Goal: Ask a question

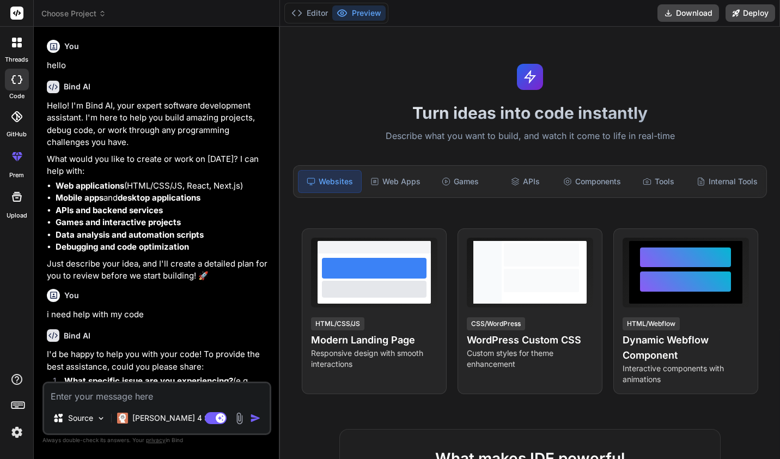
click at [131, 396] on textarea at bounding box center [157, 393] width 226 height 20
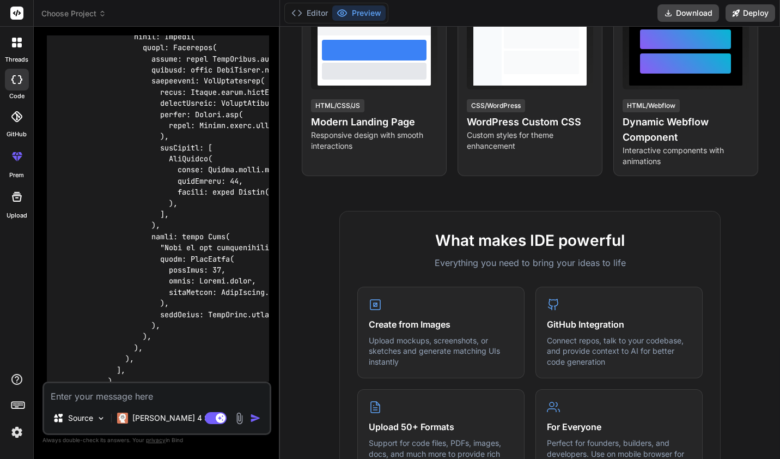
scroll to position [20396, 0]
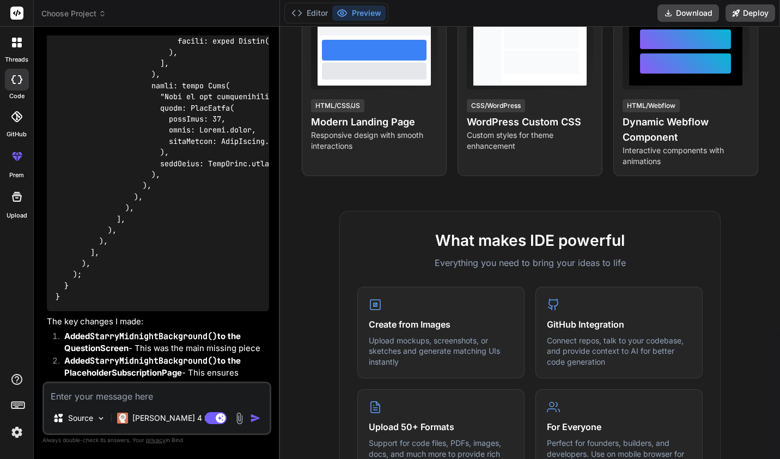
drag, startPoint x: 185, startPoint y: 348, endPoint x: 189, endPoint y: 471, distance: 123.2
click at [170, 398] on textarea at bounding box center [157, 393] width 226 height 20
type textarea "i"
type textarea "x"
type textarea "i n"
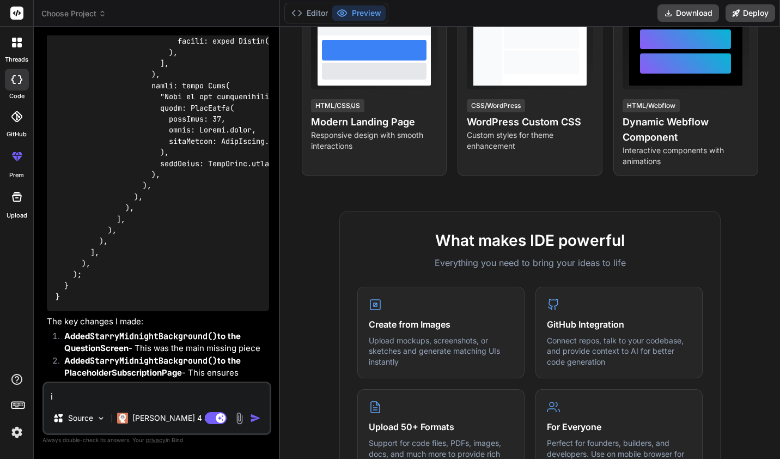
type textarea "x"
type textarea "i ne"
type textarea "x"
type textarea "i nee"
type textarea "x"
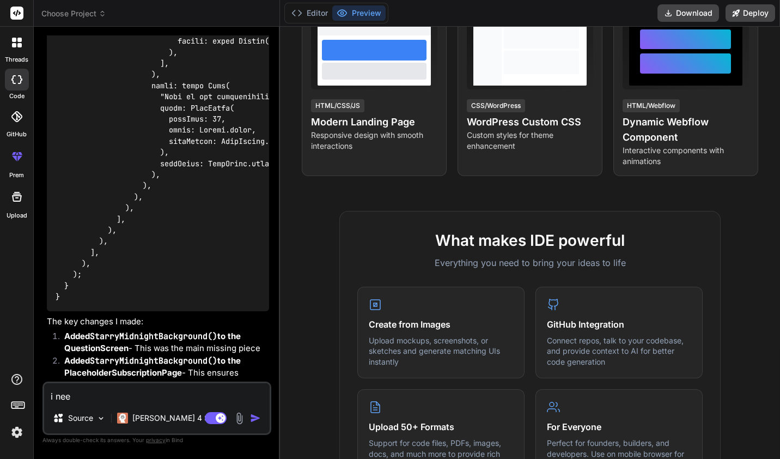
type textarea "i need"
type textarea "x"
type textarea "i need"
type textarea "x"
type textarea "i need y"
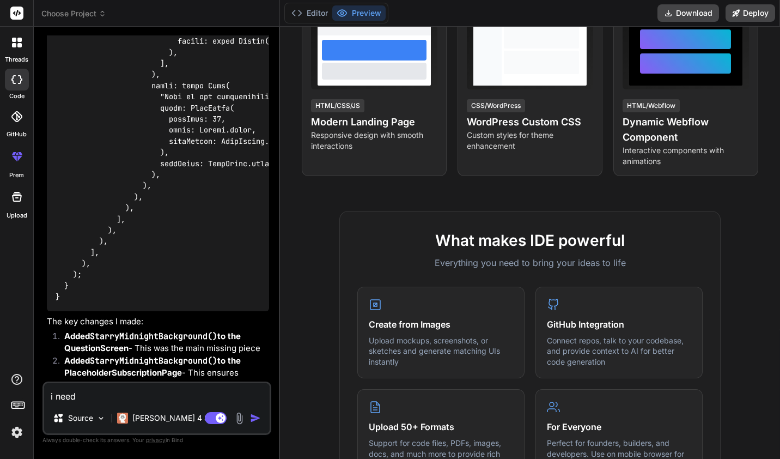
type textarea "x"
type textarea "i need yo"
type textarea "x"
type textarea "i need you"
type textarea "x"
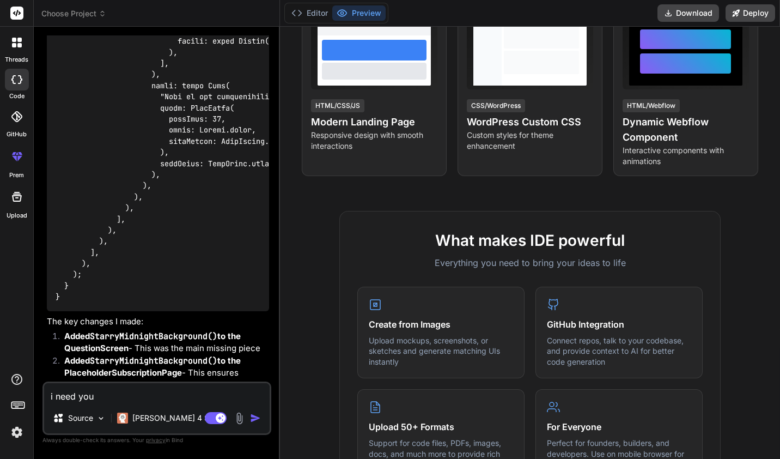
type textarea "i need you"
type textarea "x"
type textarea "i need you t"
type textarea "x"
type textarea "i need you to"
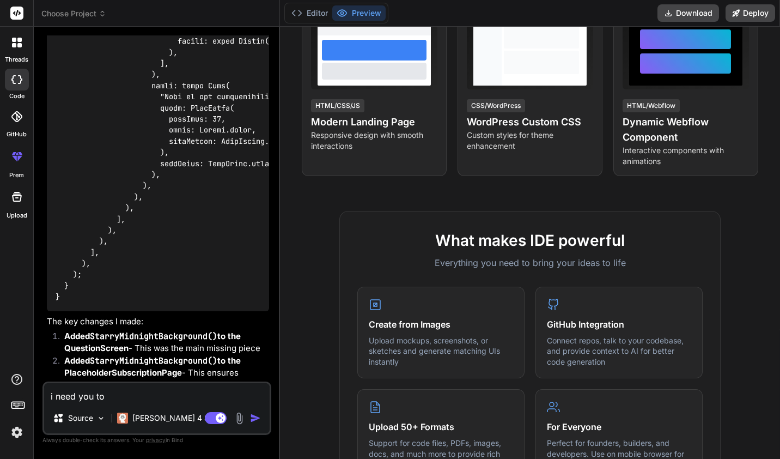
type textarea "x"
type textarea "i need you to"
type textarea "x"
type textarea "i need you to r"
type textarea "x"
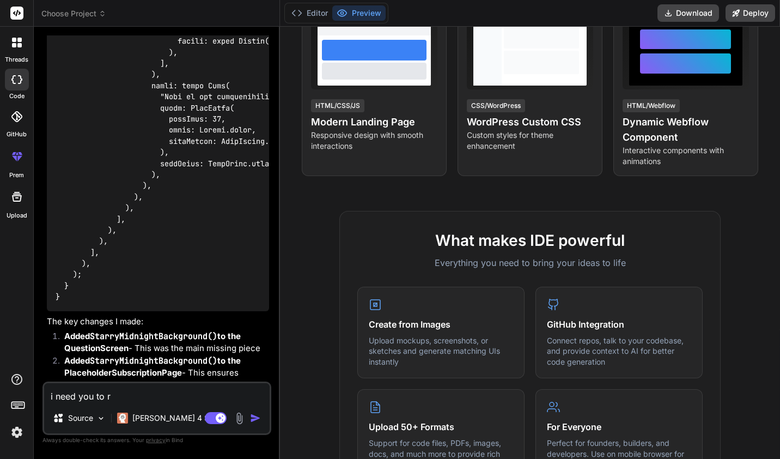
type textarea "i need you to ri"
type textarea "x"
type textarea "i need you to r"
type textarea "x"
type textarea "i need you to"
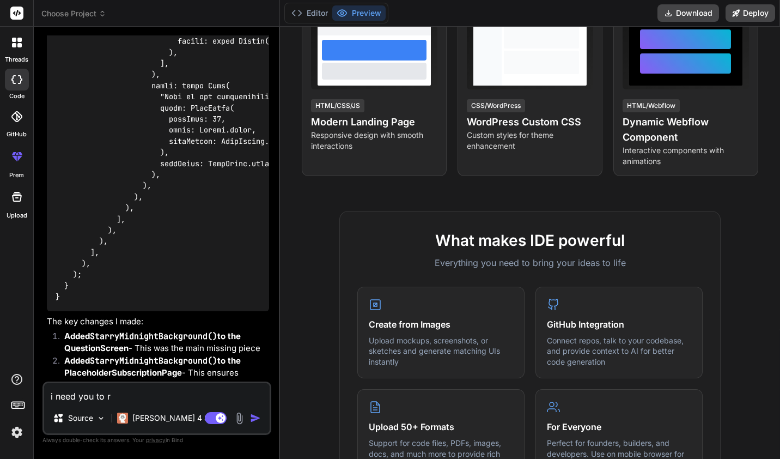
type textarea "x"
type textarea "i need you to w"
type textarea "x"
type textarea "i need you to wr"
type textarea "x"
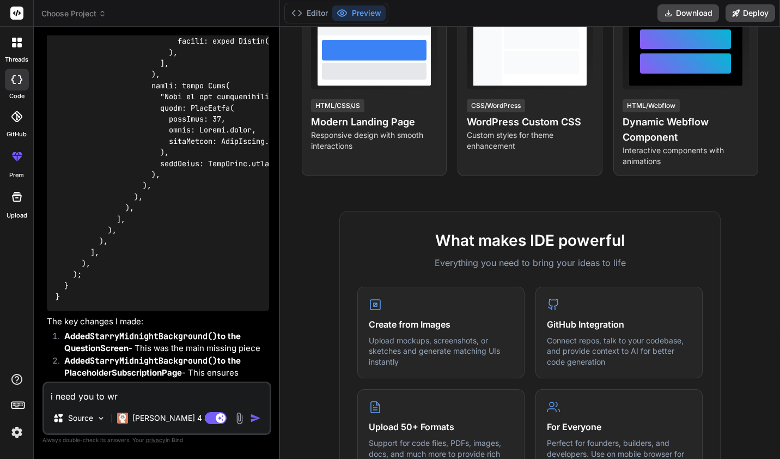
type textarea "i need you to wri"
type textarea "x"
type textarea "i need you to writ"
type textarea "x"
type textarea "i need you to write"
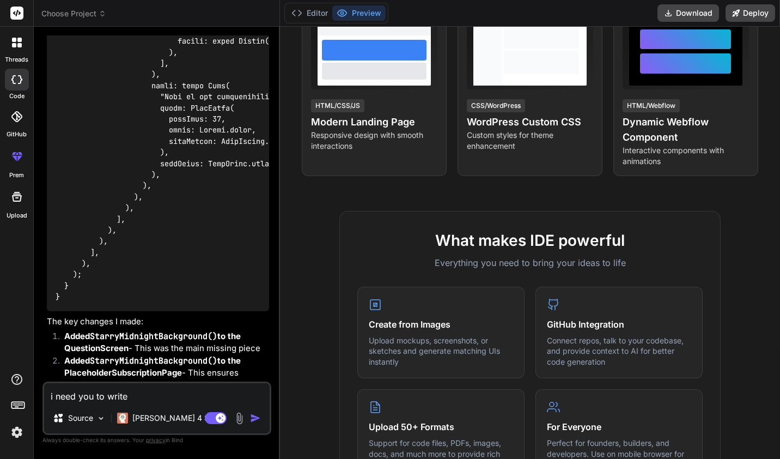
type textarea "x"
type textarea "i need you to write"
type textarea "x"
type textarea "i need you to write m"
type textarea "x"
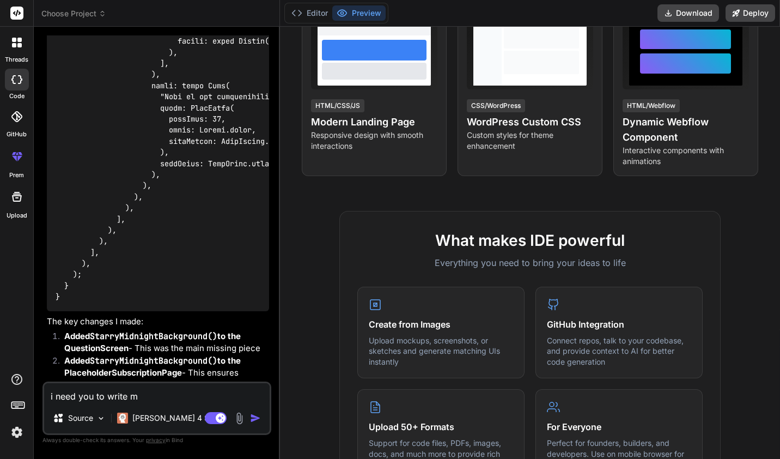
type textarea "i need you to write me"
type textarea "x"
type textarea "i need you to write me"
type textarea "x"
type textarea "i need you to write me a"
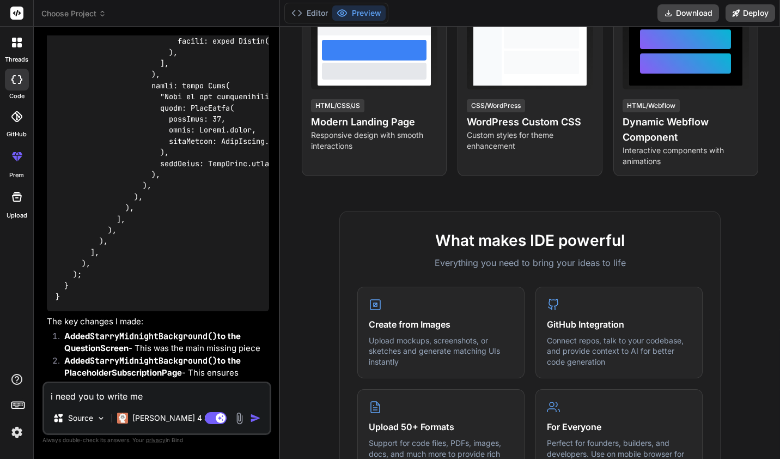
type textarea "x"
type textarea "i need you to write me a"
type textarea "x"
type textarea "i need you to write me a n"
type textarea "x"
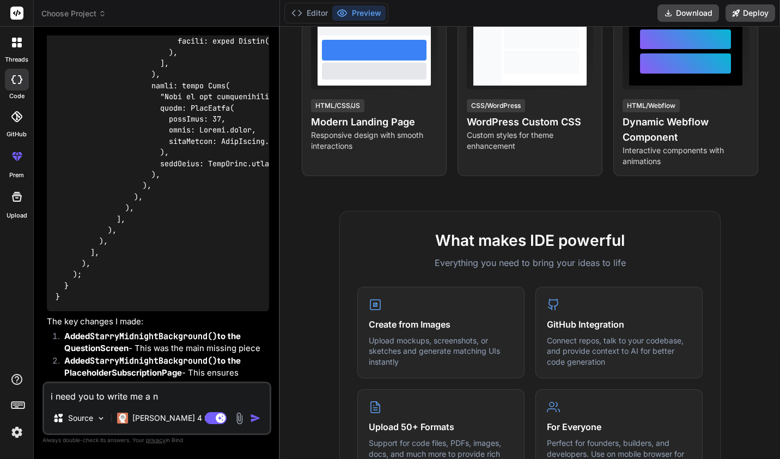
type textarea "i need you to write me a ne"
type textarea "x"
type textarea "i need you to write me a new"
type textarea "x"
type textarea "i need you to write me a new"
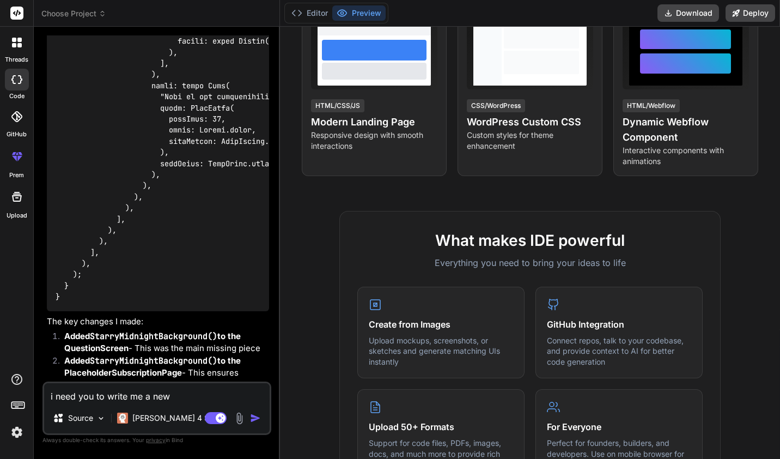
type textarea "x"
type textarea "i need you to write me a new c"
type textarea "x"
type textarea "i need you to write me a new co"
type textarea "x"
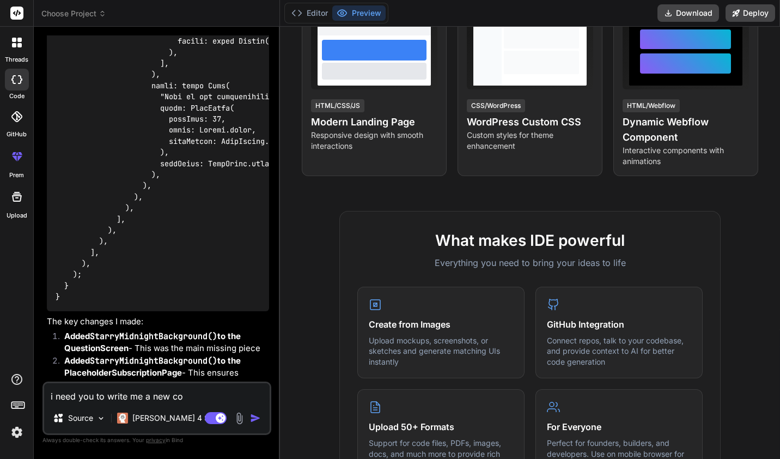
type textarea "i need you to write me a new cod"
type textarea "x"
type textarea "i need you to write me a new code"
type textarea "x"
type textarea "i need you to write me a new code"
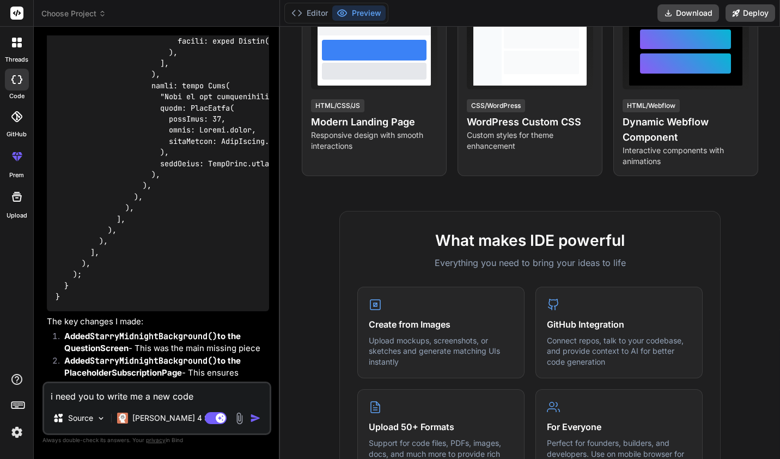
type textarea "x"
type textarea "i need you to write me a new code f"
type textarea "x"
type textarea "i need you to write me a new code fo"
type textarea "x"
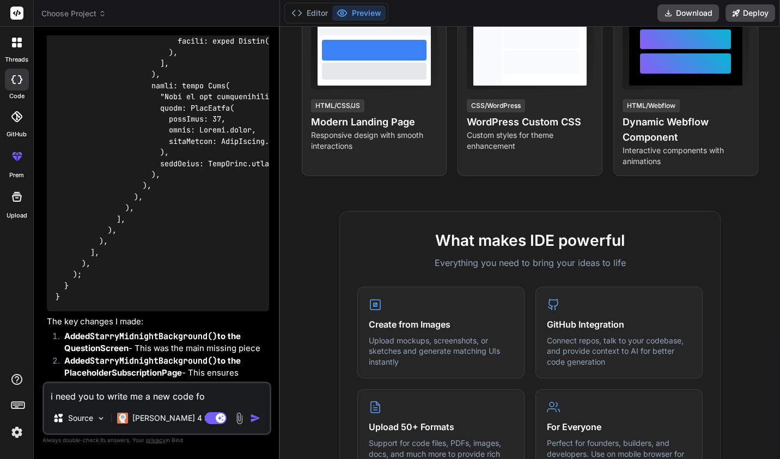
type textarea "i need you to write me a new code for"
type textarea "x"
type textarea "i need you to write me a new code for"
type textarea "x"
type textarea "i need you to write me a new code for m"
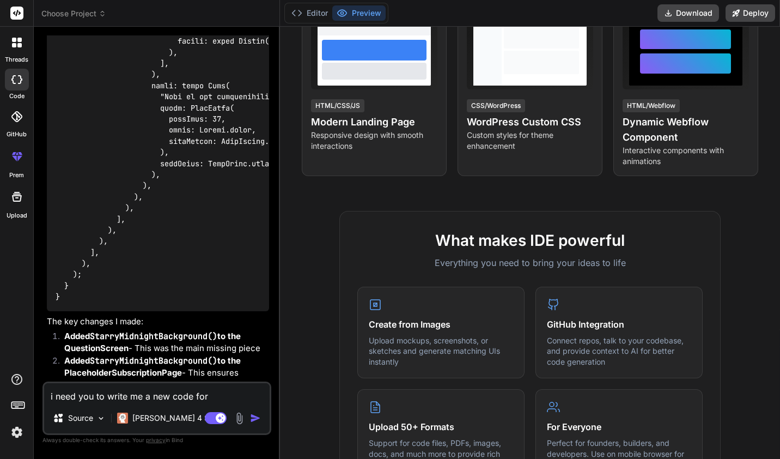
type textarea "x"
type textarea "i need you to write me a new code for my"
type textarea "x"
type textarea "i need you to write me a new code for my"
type textarea "x"
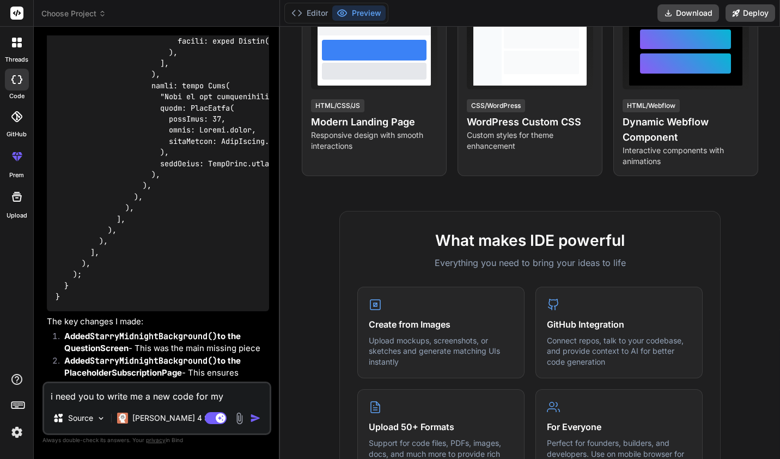
type textarea "i need you to write me a new code for my x"
type textarea "x"
type textarea "i need you to write me a new code for my xe"
type textarea "x"
type textarea "i need you to write me a new code for my xet"
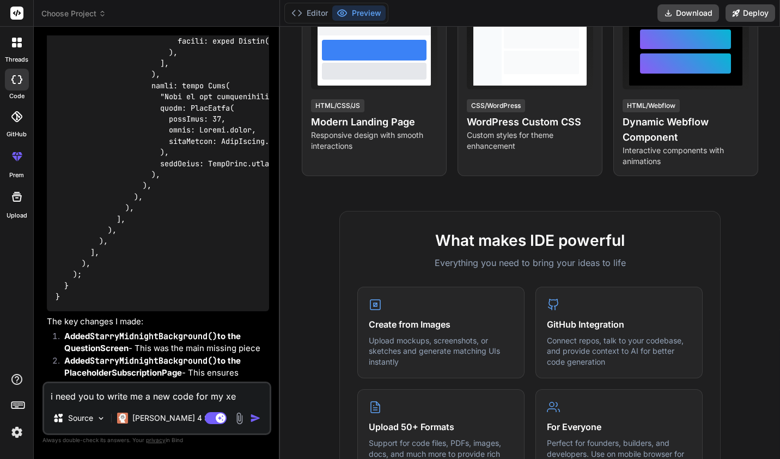
type textarea "x"
type textarea "i need you to write me a new code for my xet"
type textarea "x"
type textarea "i need you to write me a new code for my xet p"
type textarea "x"
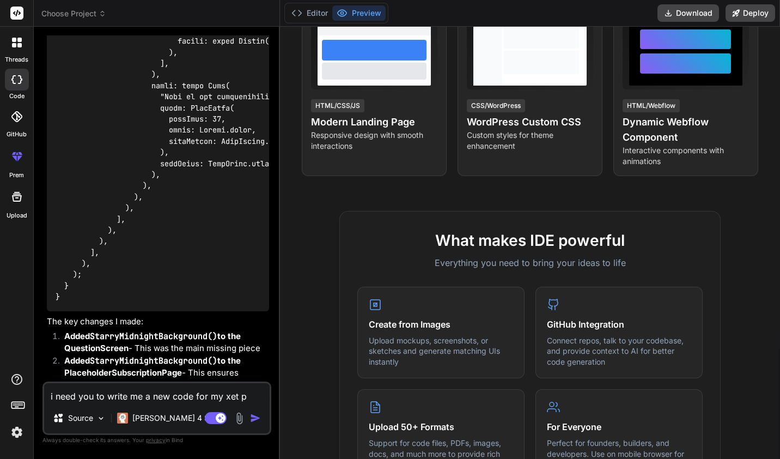
type textarea "i need you to write me a new code for my xet pa"
type textarea "x"
type textarea "i need you to write me a new code for my xet pag"
type textarea "x"
type textarea "i need you to write me a new code for my xet page"
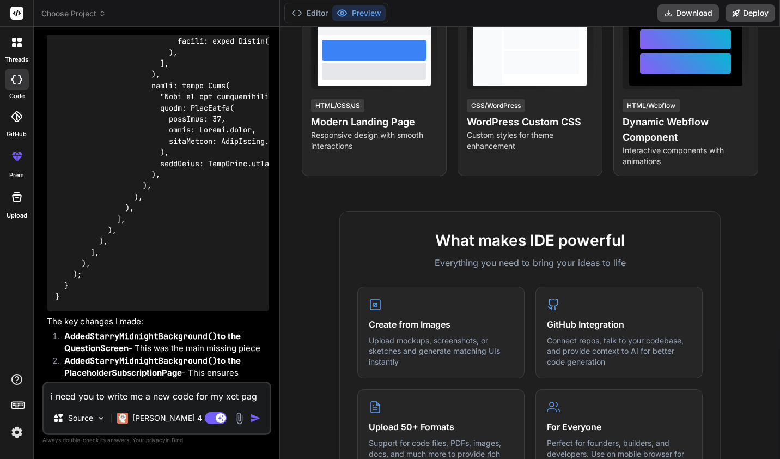
type textarea "x"
click at [223, 397] on textarea "i need you to write me a new code for my xet page" at bounding box center [157, 393] width 226 height 20
type textarea "i need you to write me a new code for my nxet page"
type textarea "x"
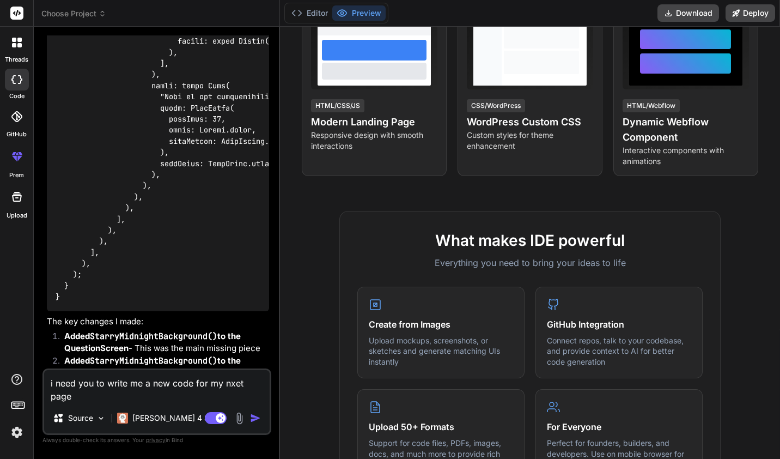
type textarea "i need you to write me a new code for my nexet page"
type textarea "x"
type textarea "i need you to write me a new code for my next page"
type textarea "x"
type textarea "i need you to write me a new code for my next page"
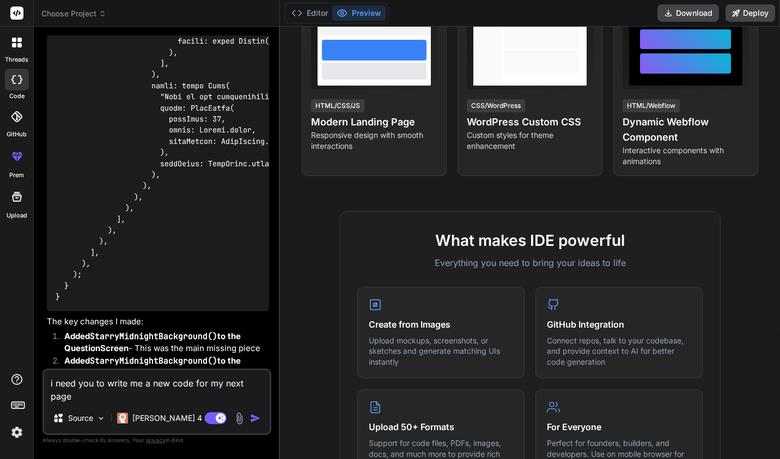
type textarea "x"
type textarea "i need you to write me a new code for my next page t"
type textarea "x"
type textarea "i need you to write me a new code for my next page th"
type textarea "x"
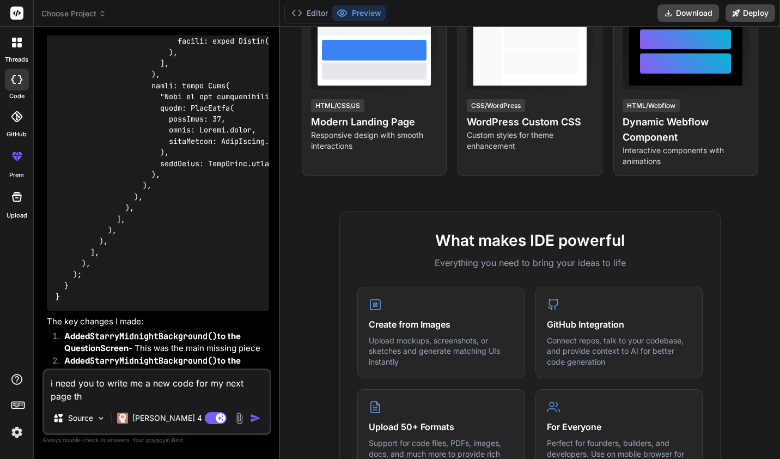
type textarea "i need you to write me a new code for my next page tha"
type textarea "x"
type textarea "i need you to write me a new code for my next page that"
type textarea "x"
type textarea "i need you to write me a new code for my next page that"
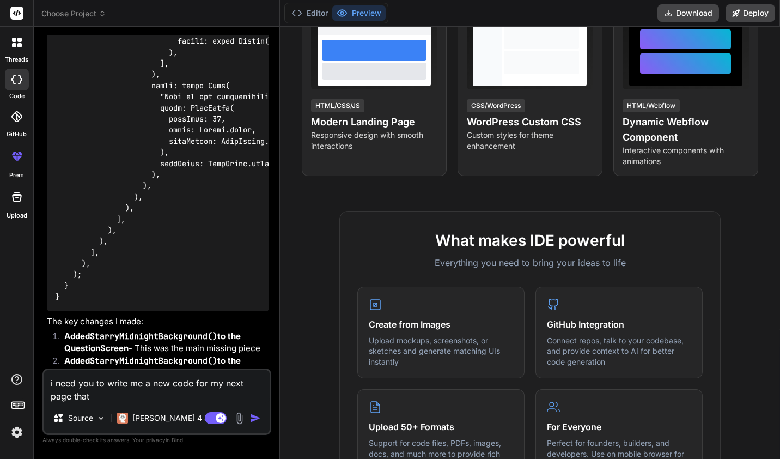
type textarea "x"
type textarea "i need you to write me a new code for my next page that i"
type textarea "x"
type textarea "i need you to write me a new code for my next page that i"
type textarea "x"
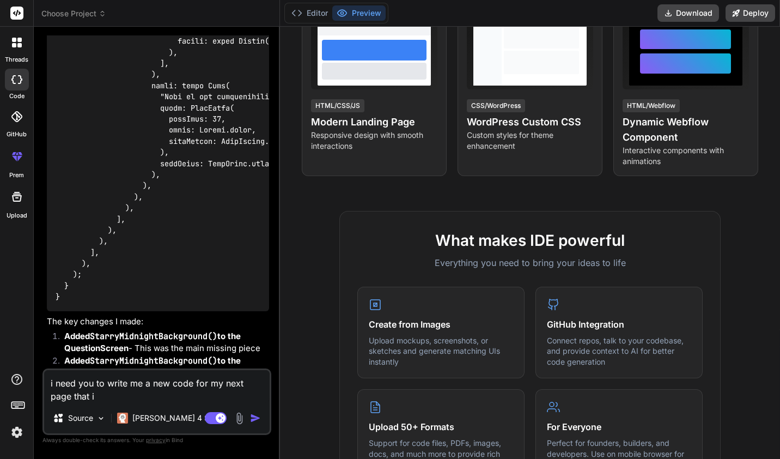
type textarea "i need you to write me a new code for my next page that i c"
type textarea "x"
type textarea "i need you to write me a new code for my next page that i ca"
type textarea "x"
type textarea "i need you to write me a new code for my next page that i can"
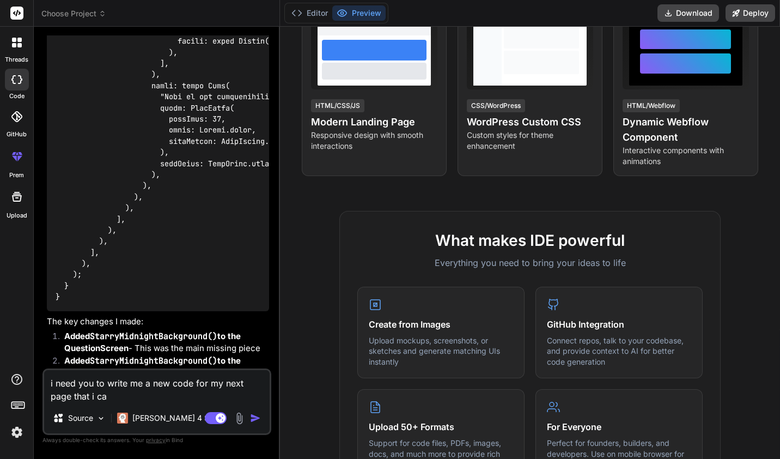
type textarea "x"
type textarea "i need you to write me a new code for my next page that i can"
type textarea "x"
type textarea "i need you to write me a new code for my next page that i can c"
type textarea "x"
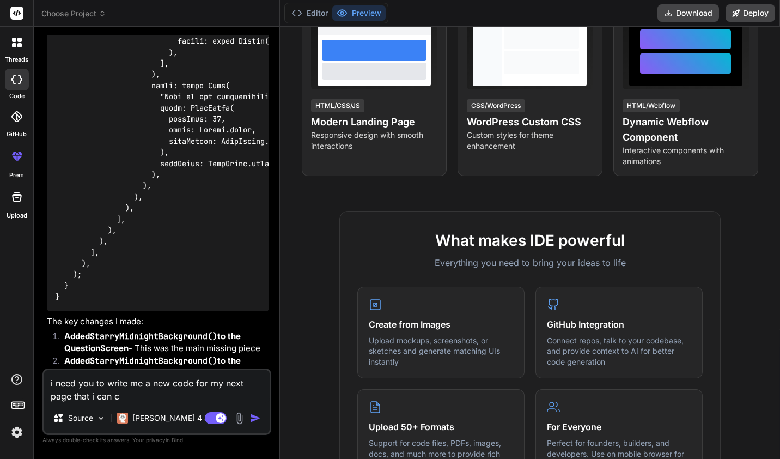
type textarea "i need you to write me a new code for my next page that i can co"
type textarea "x"
type textarea "i need you to write me a new code for my next page that i can cop"
type textarea "x"
type textarea "i need you to write me a new code for my next page that i can copy"
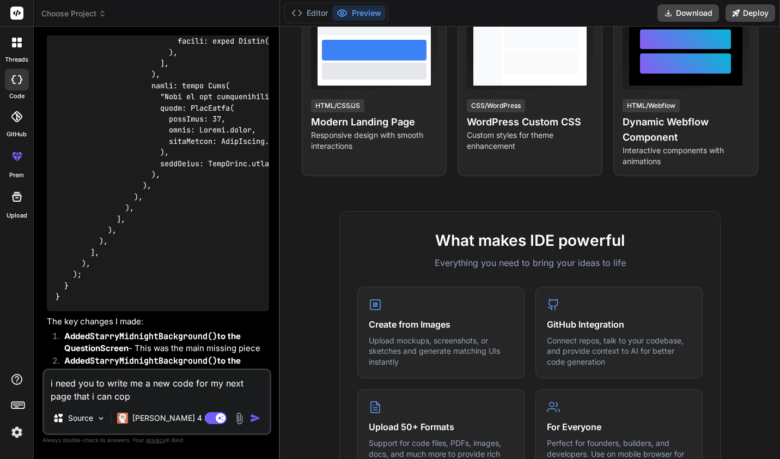
type textarea "x"
type textarea "i need you to write me a new code for my next page that i can copy"
type textarea "x"
type textarea "i need you to write me a new code for my next page that i can copy i"
type textarea "x"
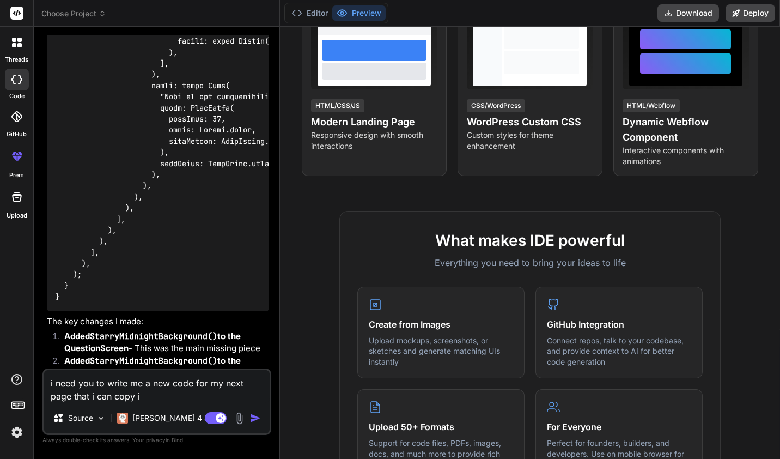
type textarea "i need you to write me a new code for my next page that i can copy in"
type textarea "x"
type textarea "i need you to write me a new code for my next page that i can copy int"
type textarea "x"
type textarea "i need you to write me a new code for my next page that i can copy into"
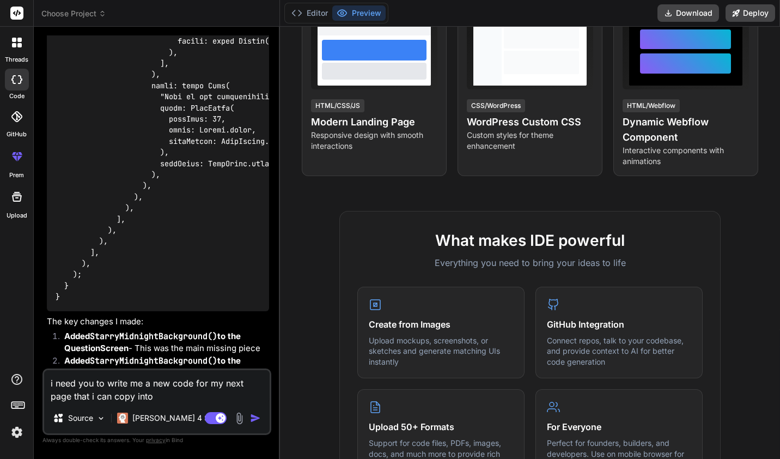
type textarea "x"
type textarea "i need you to write me a new code for my next page that i can copy into"
type textarea "x"
type textarea "i need you to write me a new code for my next page that i can copy into t"
type textarea "x"
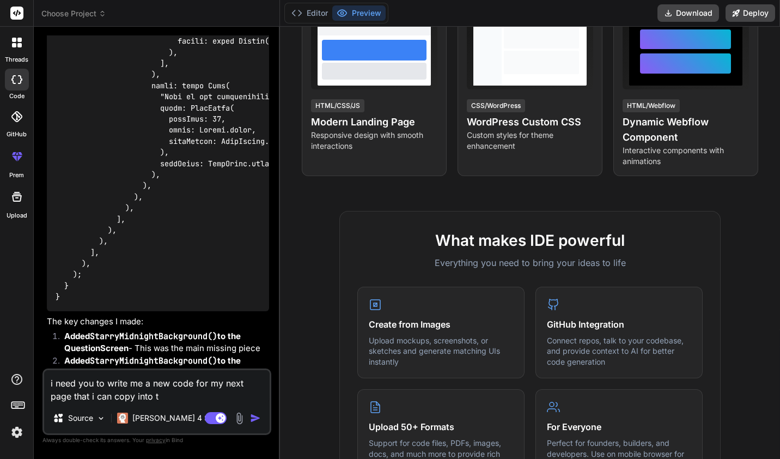
type textarea "i need you to write me a new code for my next page that i can copy into th"
type textarea "x"
type textarea "i need you to write me a new code for my next page that i can copy into the"
type textarea "x"
type textarea "i need you to write me a new code for my next page that i can copy into the"
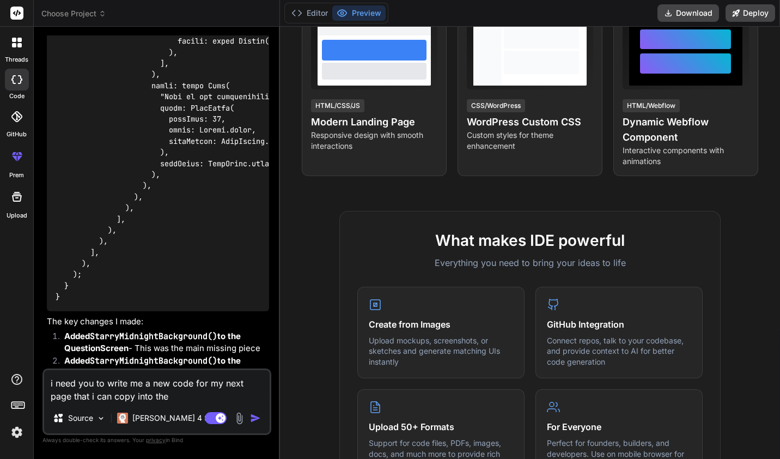
type textarea "x"
type textarea "i need you to write me a new code for my next page that i can copy into the t"
type textarea "x"
type textarea "i need you to write me a new code for my next page that i can copy into the"
type textarea "x"
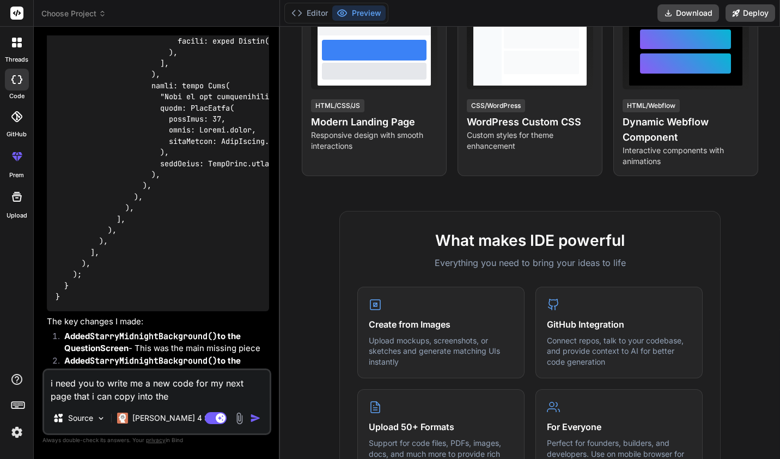
type textarea "i need you to write me a new code for my next page that i can copy into the b"
type textarea "x"
type textarea "i need you to write me a new code for my next page that i can copy into the bo"
type textarea "x"
type textarea "i need you to write me a new code for my next page that i can copy into the bot"
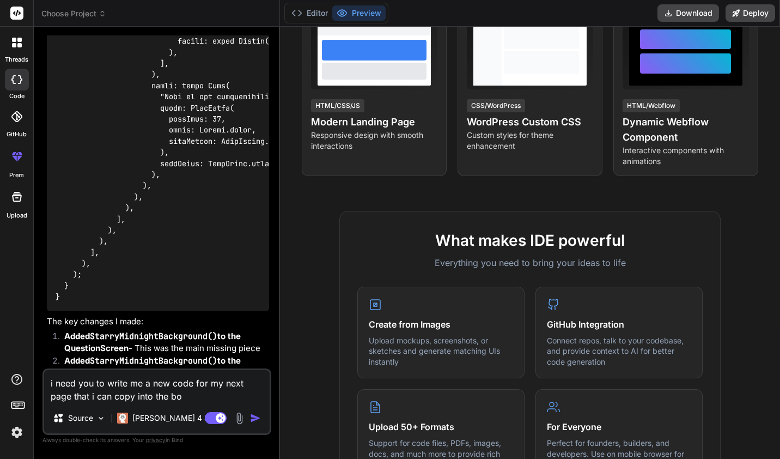
type textarea "x"
type textarea "i need you to write me a new code for my next page that i can copy into the [PE…"
type textarea "x"
type textarea "i need you to write me a new code for my next page that i can copy into the [PE…"
type textarea "x"
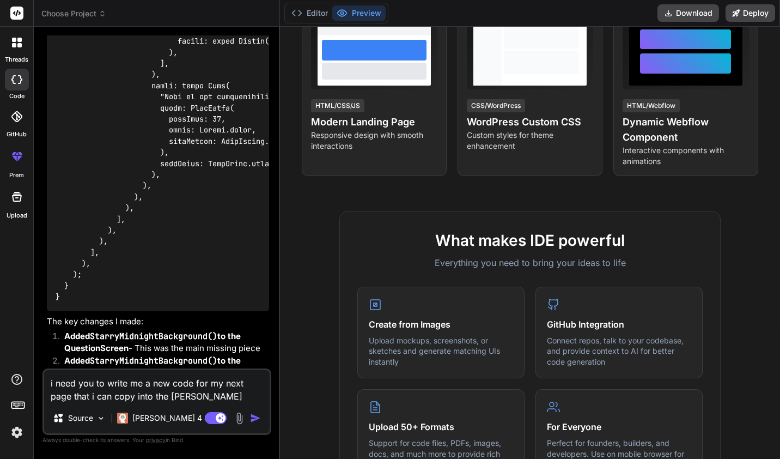
type textarea "i need you to write me a new code for my next page that i can copy into the bot…"
type textarea "x"
type textarea "i need you to write me a new code for my next page that i can copy into the bot…"
type textarea "x"
type textarea "i need you to write me a new code for my next page that i can copy into the bot…"
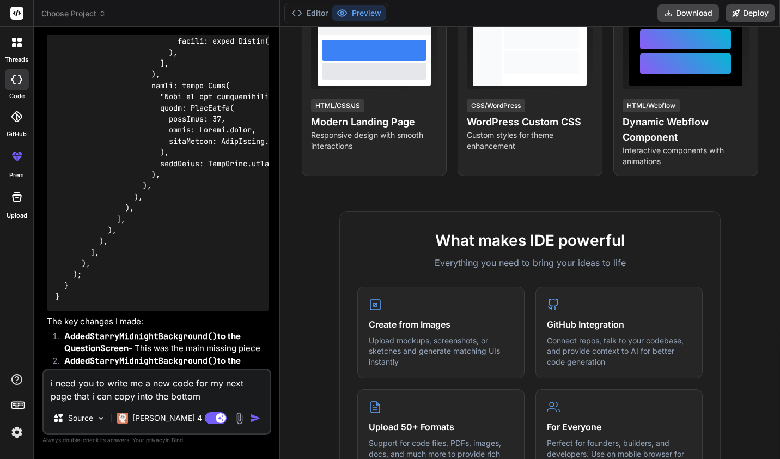
type textarea "x"
type textarea "i need you to write me a new code for my next page that i can copy into the bot…"
type textarea "x"
type textarea "i need you to write me a new code for my next page that i can copy into the bot…"
type textarea "x"
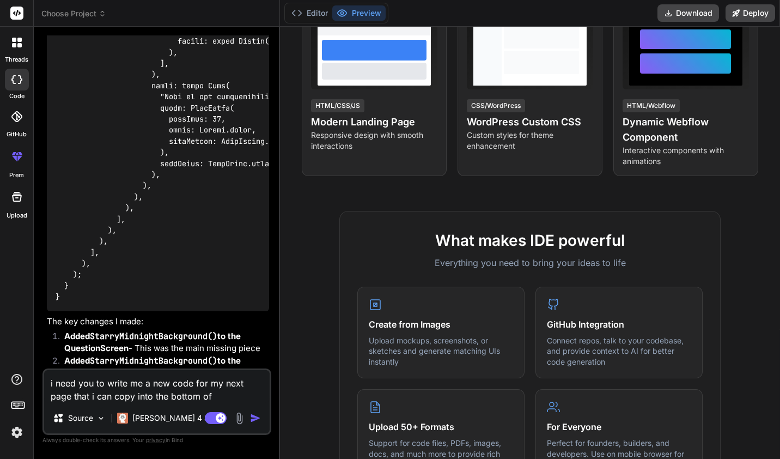
type textarea "i need you to write me a new code for my next page that i can copy into the bot…"
type textarea "x"
type textarea "i need you to write me a new code for my next page that i can copy into the bot…"
type textarea "x"
type textarea "i need you to write me a new code for my next page that i can copy into the bot…"
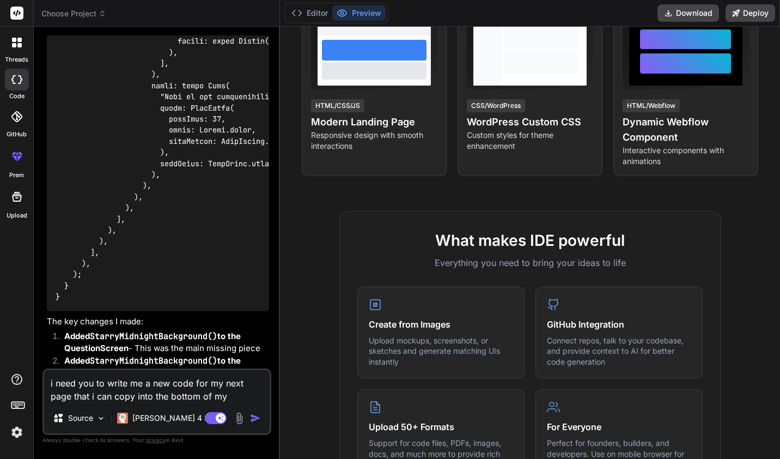
type textarea "x"
type textarea "i need you to write me a new code for my next page that i can copy into the bot…"
type textarea "x"
type textarea "i need you to write me a new code for my next page that i can copy into the bot…"
type textarea "x"
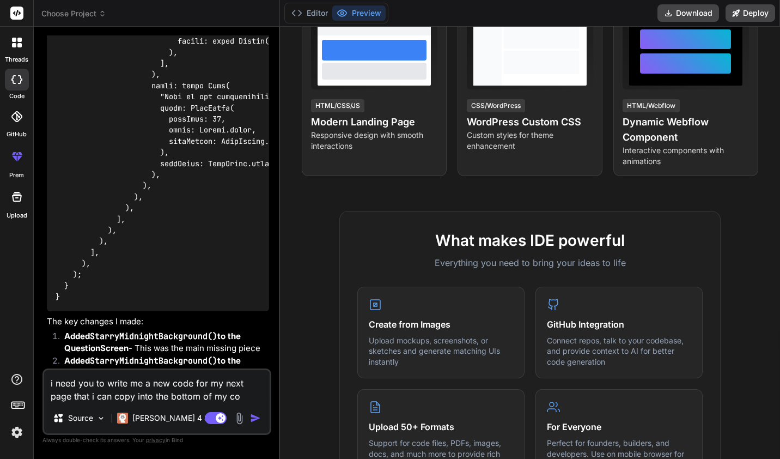
type textarea "i need you to write me a new code for my next page that i can copy into the bot…"
type textarea "x"
type textarea "i need you to write me a new code for my next page that i can copy into the bot…"
type textarea "x"
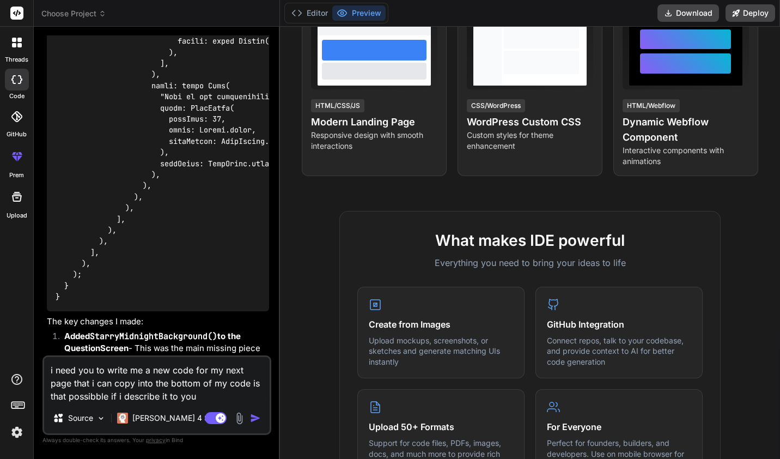
click at [260, 415] on img "button" at bounding box center [255, 417] width 11 height 11
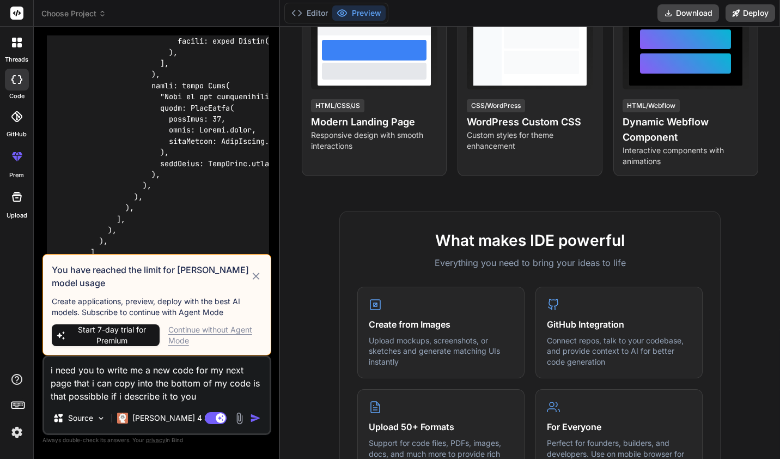
click at [255, 276] on icon at bounding box center [255, 275] width 7 height 7
